Goal: Task Accomplishment & Management: Use online tool/utility

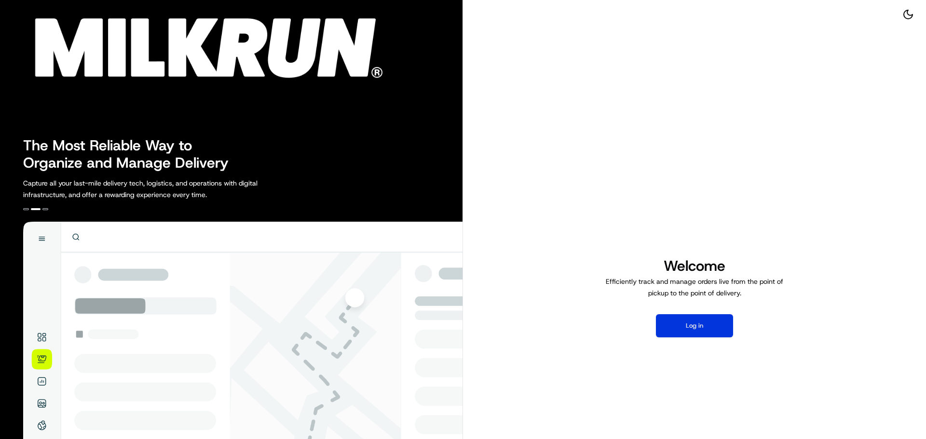
click at [698, 329] on button "Log in" at bounding box center [694, 325] width 77 height 23
